Goal: Information Seeking & Learning: Learn about a topic

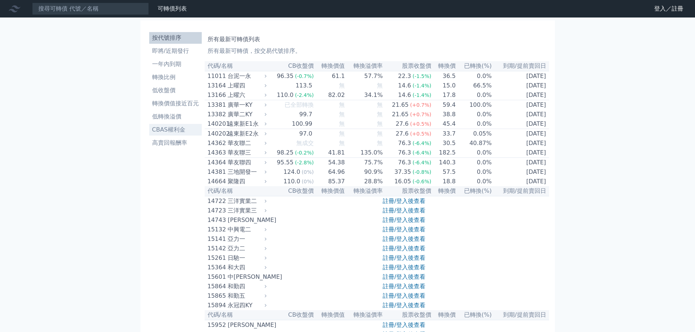
click at [174, 130] on li "CBAS權利金" at bounding box center [175, 130] width 53 height 9
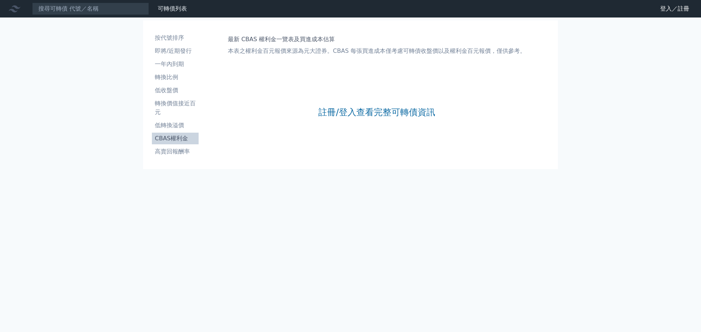
click at [337, 119] on div "註冊/登入查看完整可轉債資訊" at bounding box center [376, 112] width 117 height 96
click at [337, 118] on link "註冊/登入查看完整可轉債資訊" at bounding box center [376, 113] width 117 height 12
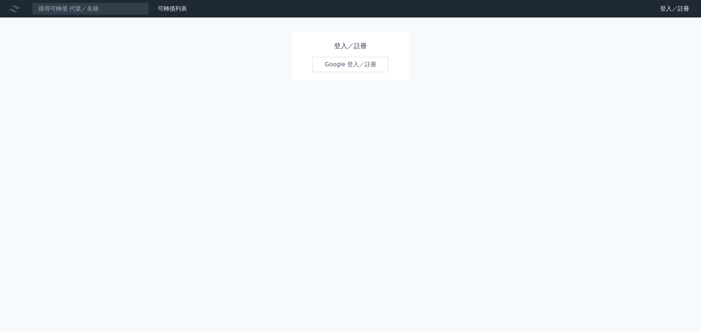
click at [339, 66] on link "Google 登入／註冊" at bounding box center [350, 64] width 76 height 15
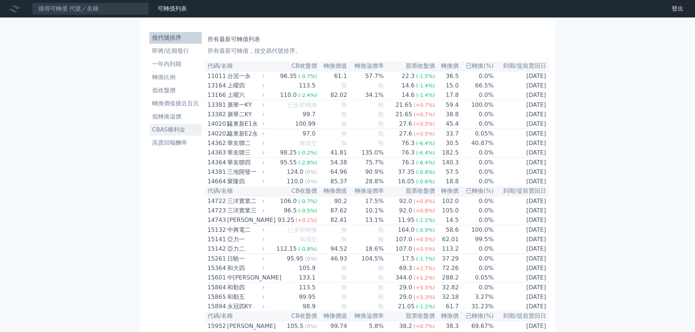
click at [177, 125] on link "CBAS權利金" at bounding box center [175, 130] width 53 height 12
click at [186, 47] on li "即將/近期發行" at bounding box center [175, 51] width 53 height 9
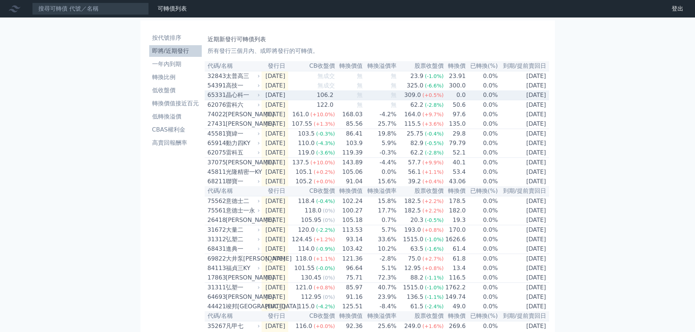
click at [324, 100] on td "106.2" at bounding box center [311, 95] width 47 height 10
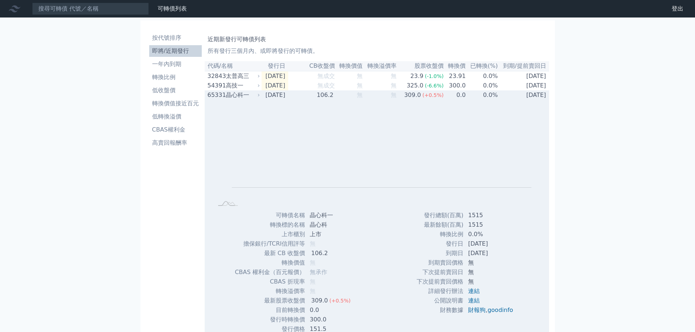
click at [321, 100] on td "106.2" at bounding box center [311, 94] width 47 height 9
